Goal: Obtain resource: Download file/media

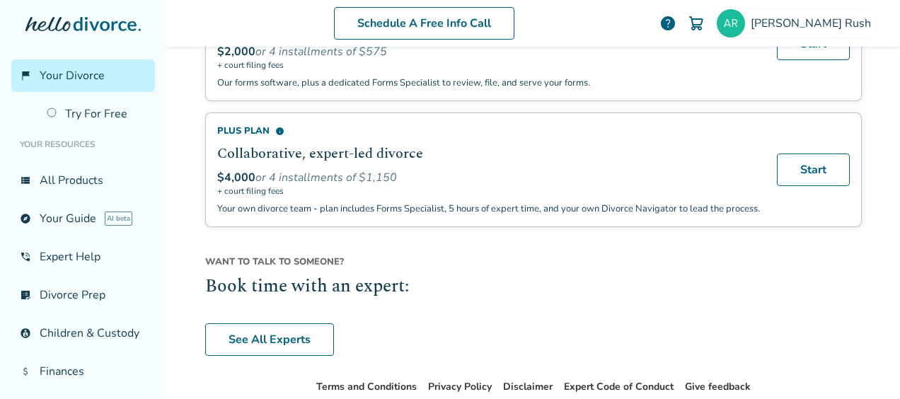
scroll to position [1091, 0]
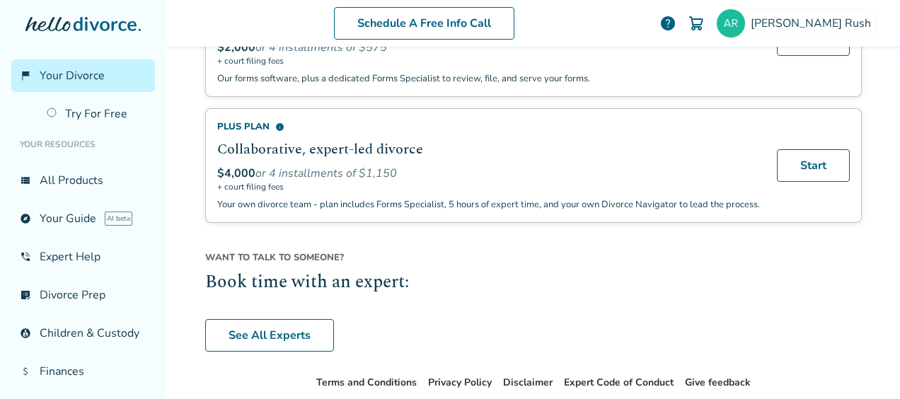
click at [253, 120] on div "Plus Plan info" at bounding box center [488, 126] width 543 height 13
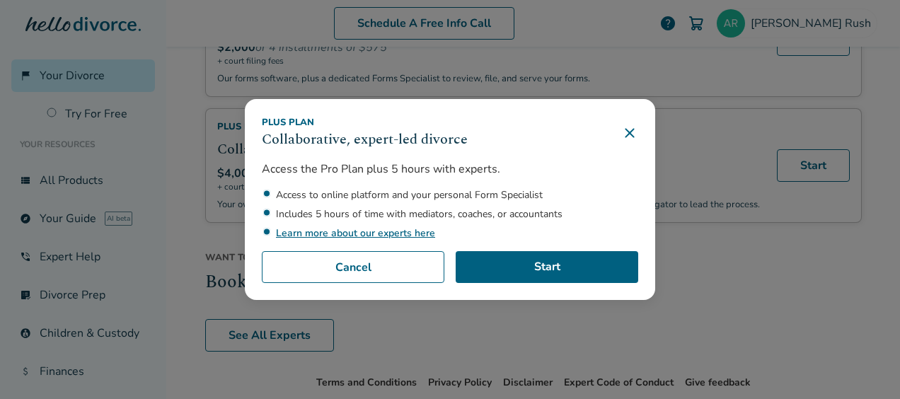
click at [630, 134] on icon at bounding box center [629, 132] width 9 height 9
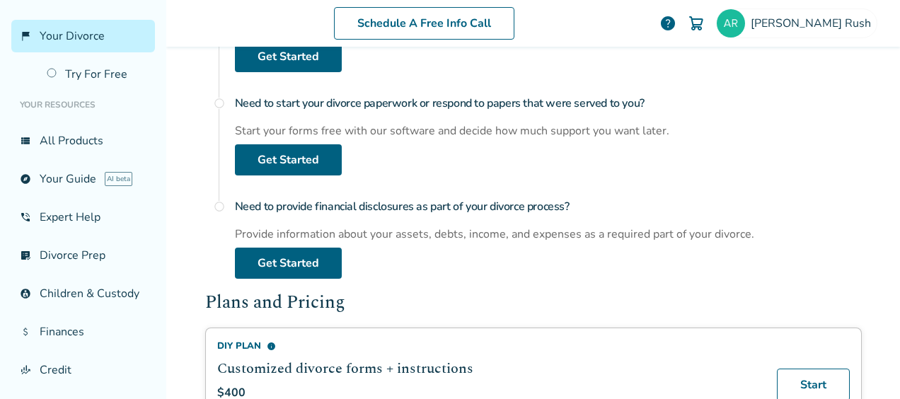
scroll to position [13, 0]
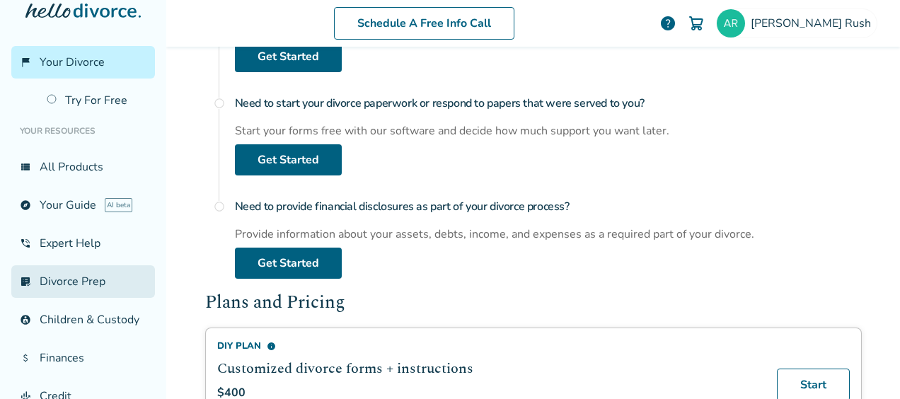
click at [62, 280] on link "list_alt_check Divorce Prep" at bounding box center [83, 281] width 144 height 33
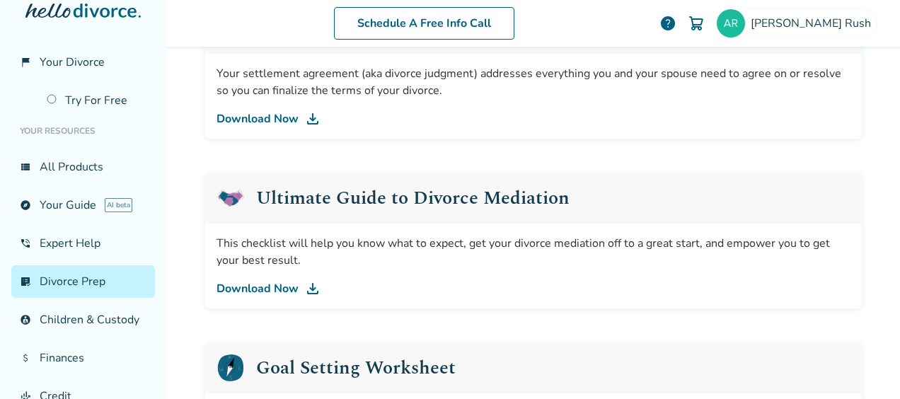
scroll to position [764, 0]
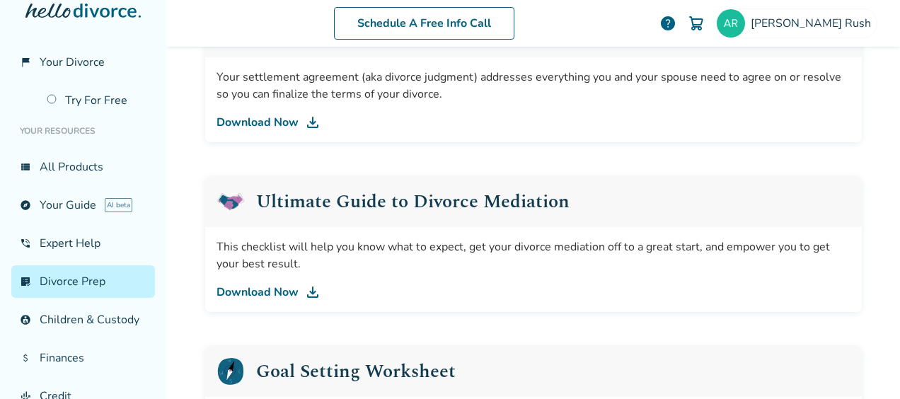
click at [270, 288] on link "Download Now" at bounding box center [533, 292] width 634 height 17
click at [310, 362] on h2 "Goal Setting Worksheet" at bounding box center [356, 371] width 200 height 18
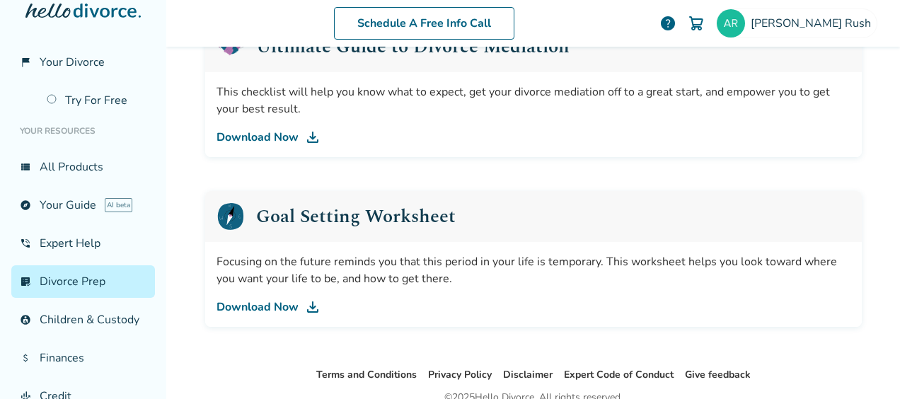
scroll to position [928, 0]
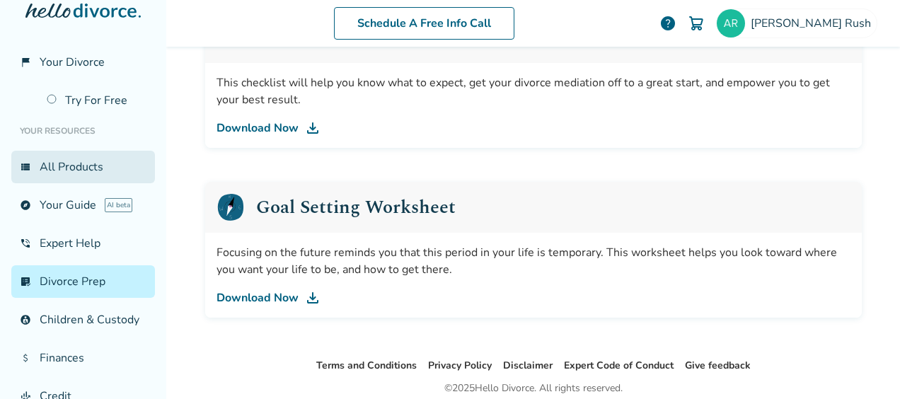
click at [64, 163] on link "view_list All Products" at bounding box center [83, 167] width 144 height 33
